Goal: Check status: Check status

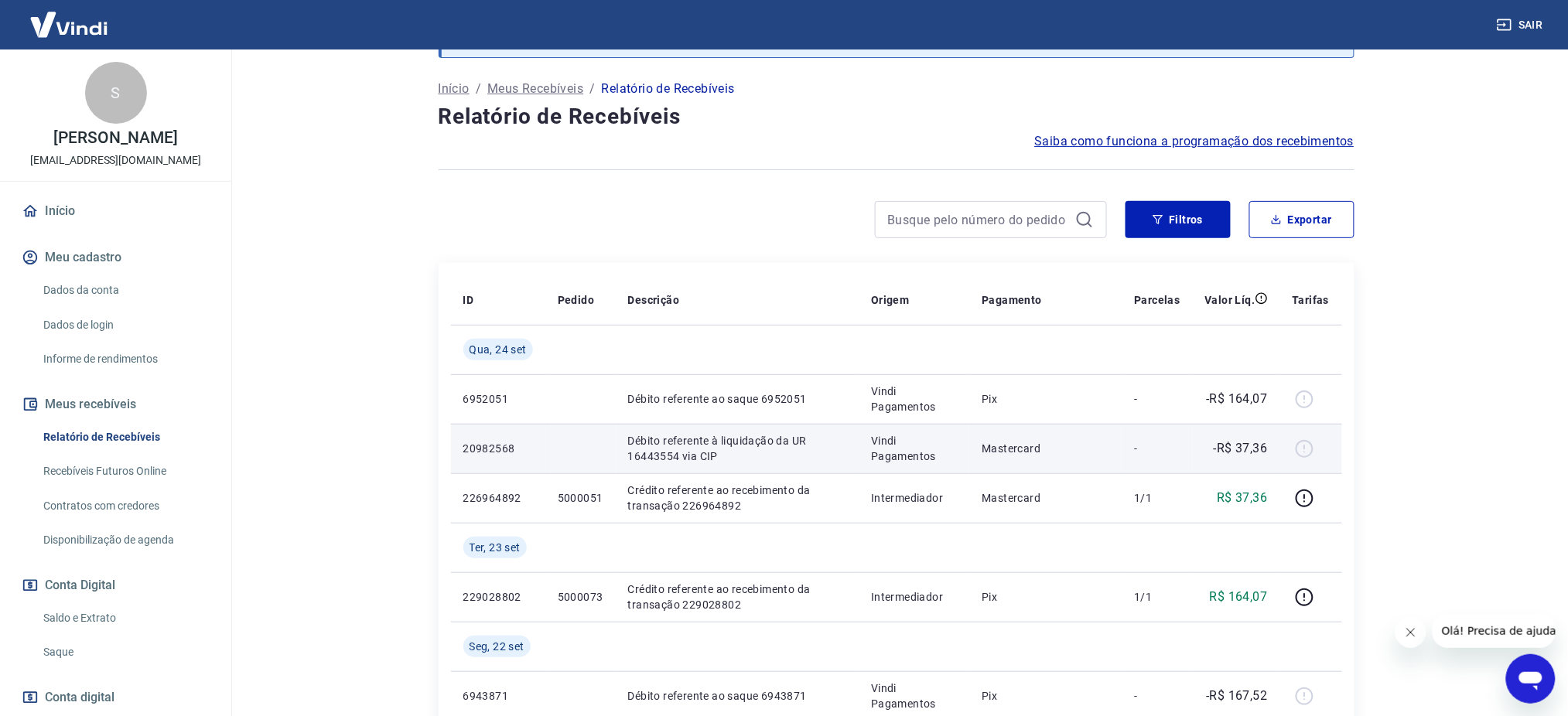
scroll to position [103, 0]
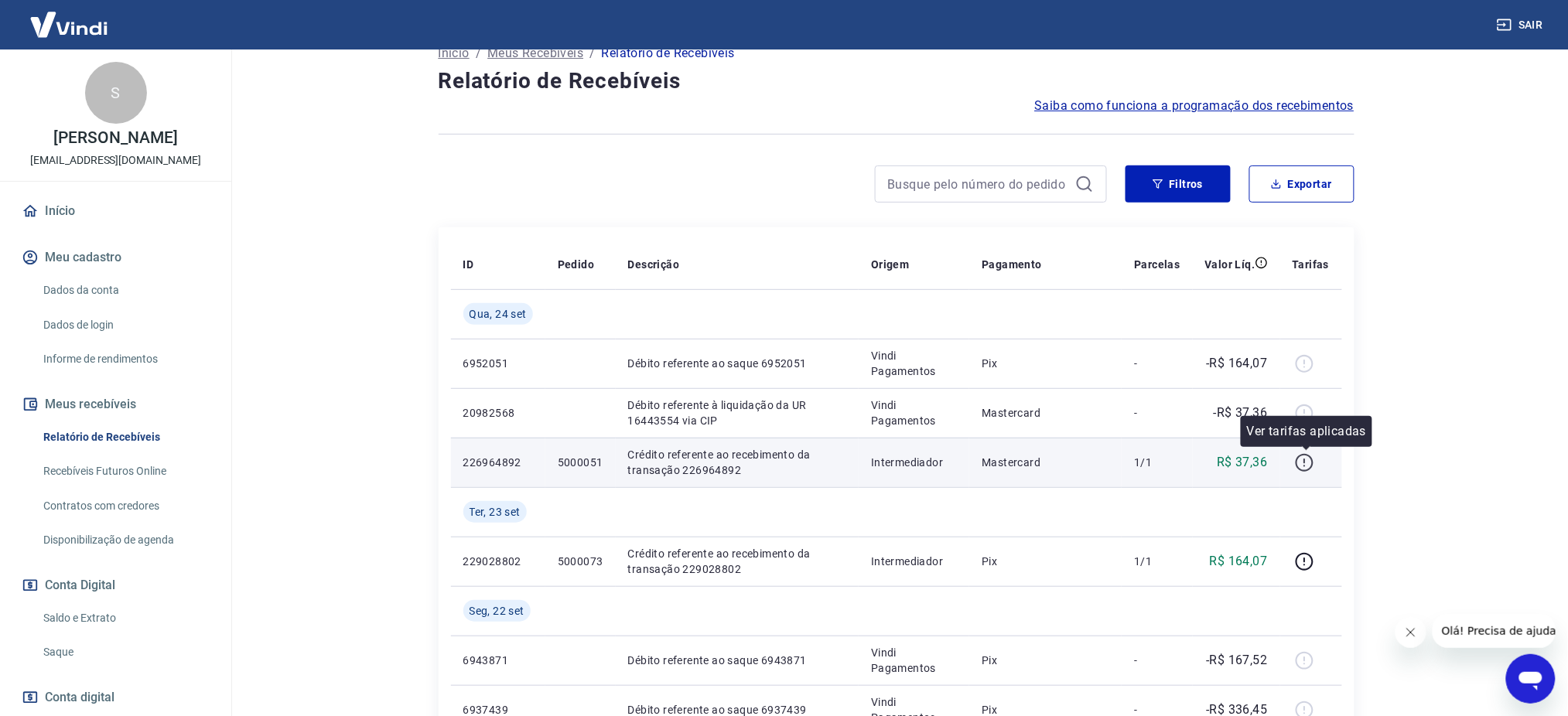
click at [1302, 463] on icon "button" at bounding box center [1304, 462] width 19 height 19
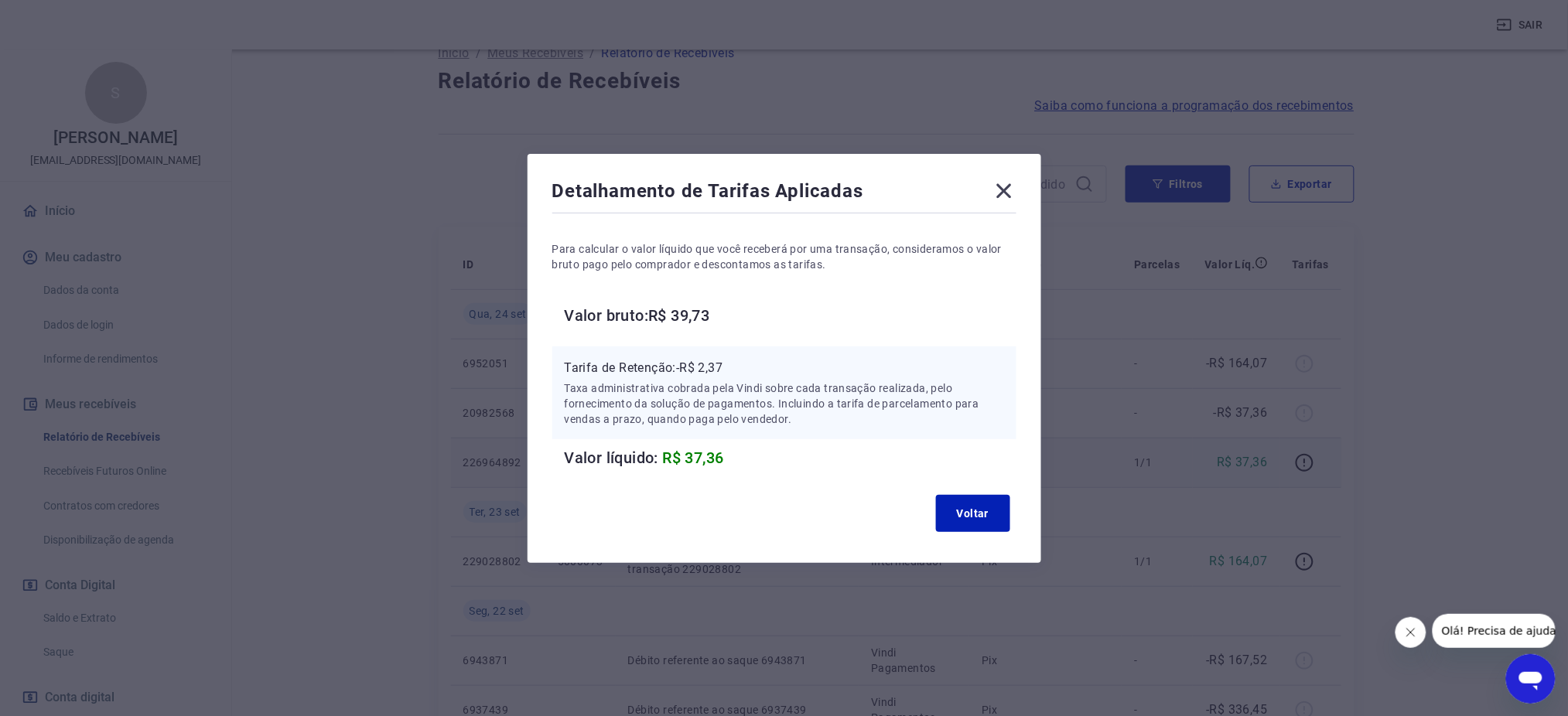
click at [1008, 194] on icon at bounding box center [1003, 190] width 14 height 14
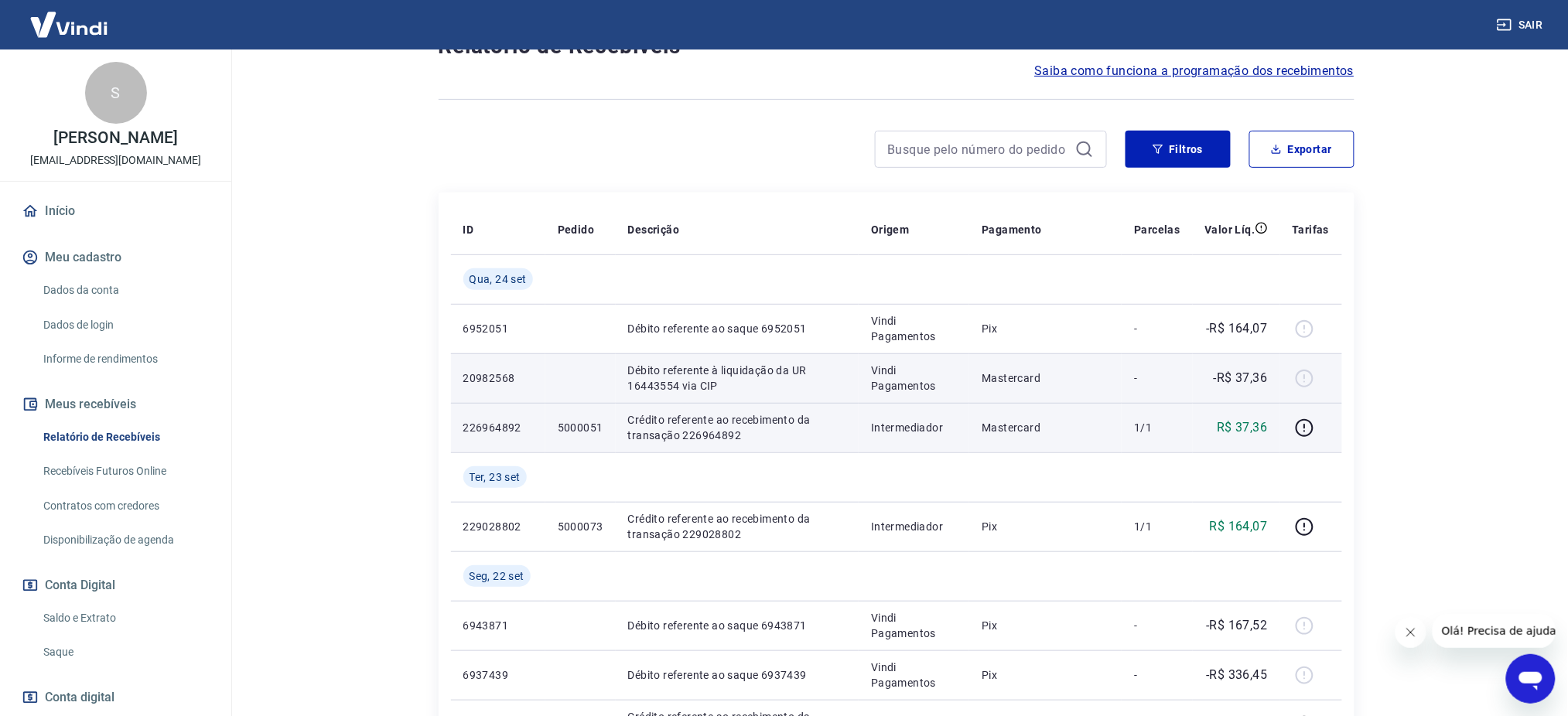
scroll to position [0, 0]
